Goal: Task Accomplishment & Management: Manage account settings

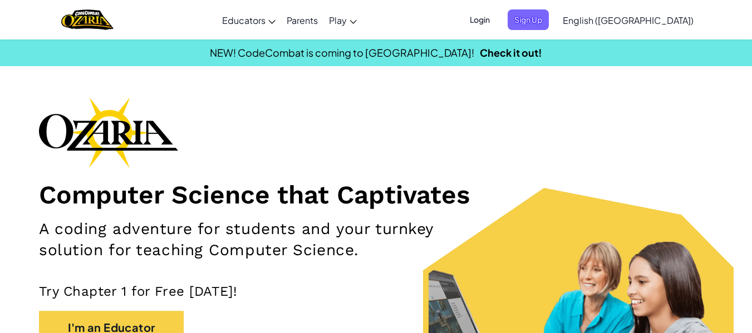
click at [497, 14] on span "Login" at bounding box center [479, 19] width 33 height 21
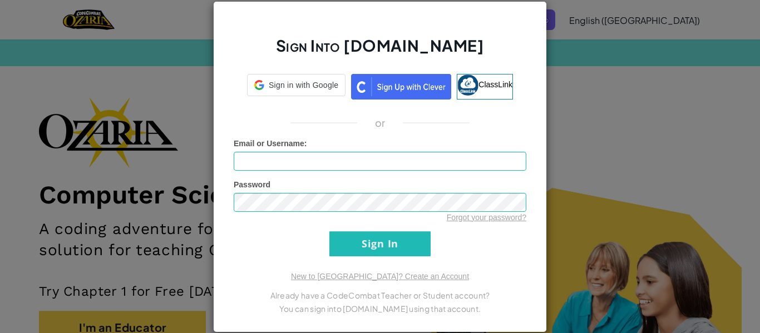
click at [607, 107] on div "Sign Into [DOMAIN_NAME] Sign in with Google Sign in with Google. Opens in new t…" at bounding box center [380, 166] width 760 height 333
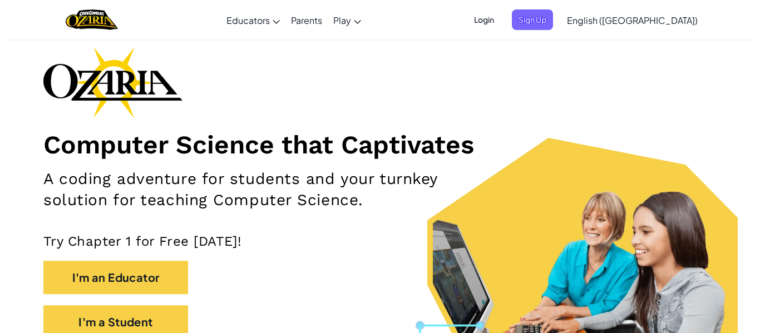
scroll to position [52, 0]
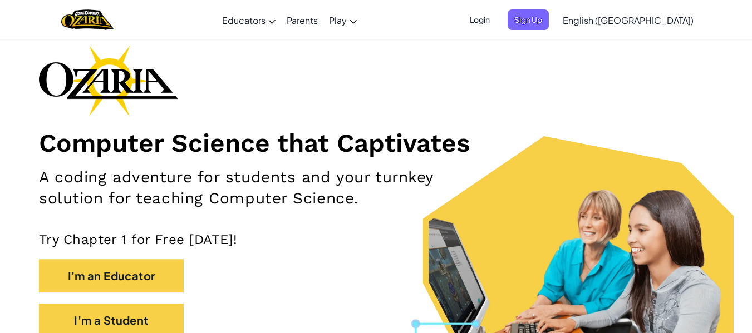
click at [497, 25] on span "Login" at bounding box center [479, 19] width 33 height 21
